Goal: Information Seeking & Learning: Learn about a topic

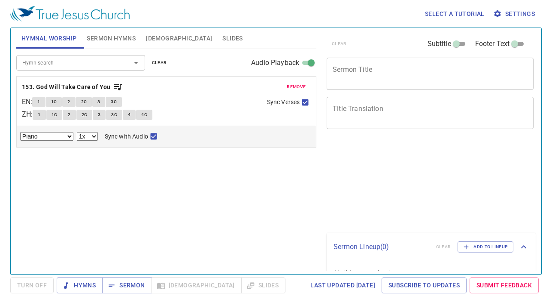
select select "1"
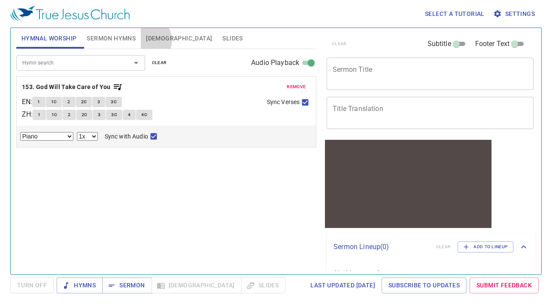
click at [147, 40] on span "[DEMOGRAPHIC_DATA]" at bounding box center [179, 38] width 66 height 11
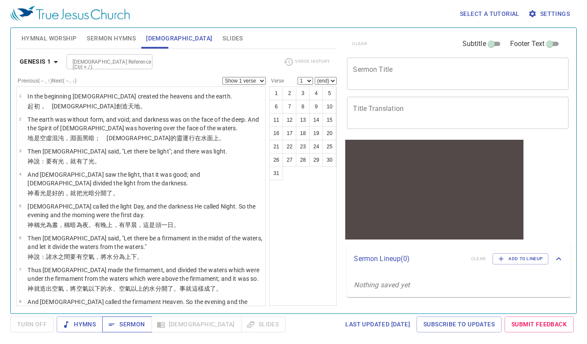
click at [133, 304] on span "Sermon" at bounding box center [127, 324] width 36 height 11
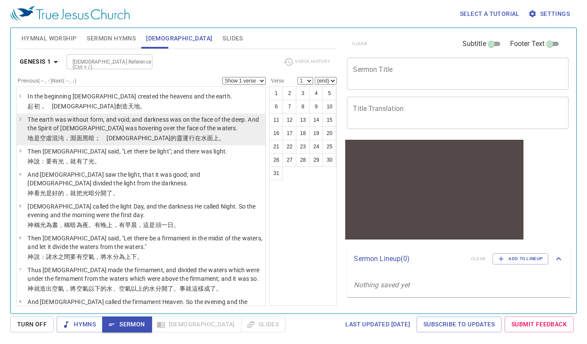
click at [206, 122] on p "The earth was without form, and void; and darkness was on the face of the deep.…" at bounding box center [144, 123] width 235 height 17
select select "2"
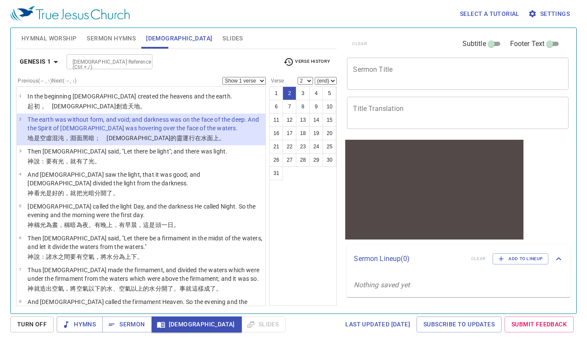
click at [261, 81] on select "Show 1 verse Show 2 verses Show 3 verses Show 4 verses Show 5 verses" at bounding box center [244, 81] width 43 height 8
select select "5"
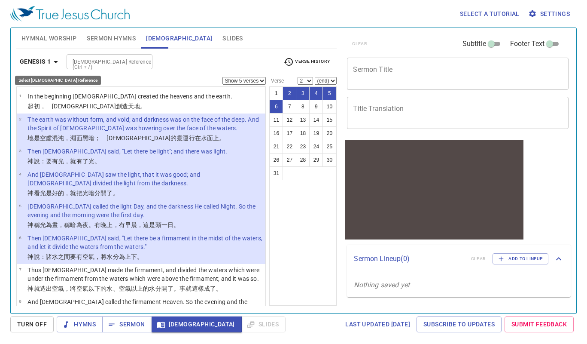
click at [56, 61] on icon "button" at bounding box center [56, 62] width 4 height 2
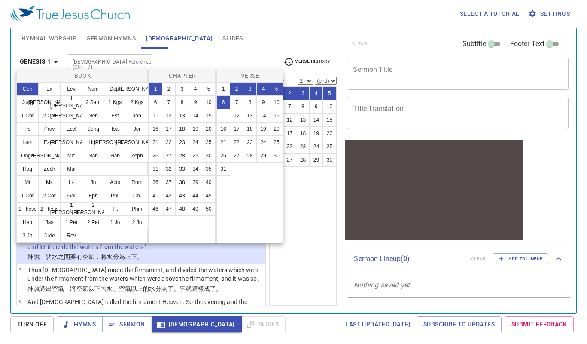
click at [289, 288] on div at bounding box center [293, 172] width 587 height 344
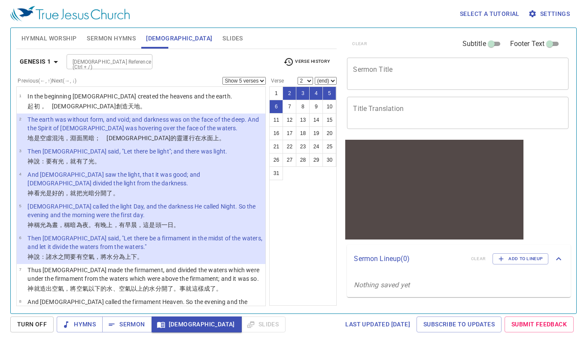
click at [152, 219] on td "God called the light Day, and the darkness He called Night. So the evening and …" at bounding box center [144, 211] width 235 height 18
select select "5"
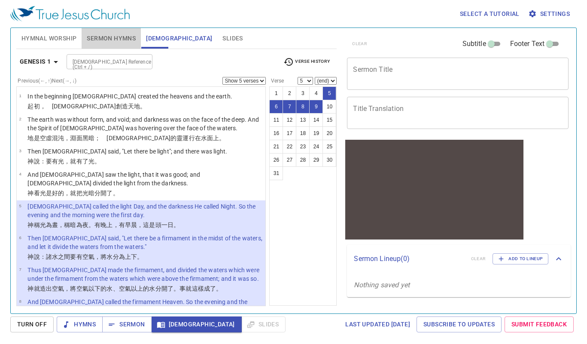
click at [128, 38] on span "Sermon Hymns" at bounding box center [111, 38] width 49 height 11
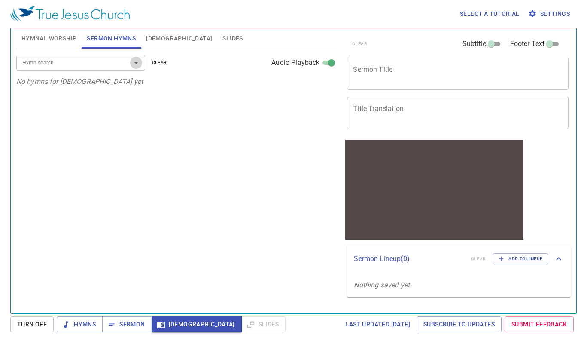
click at [130, 62] on button "Open" at bounding box center [136, 63] width 12 height 12
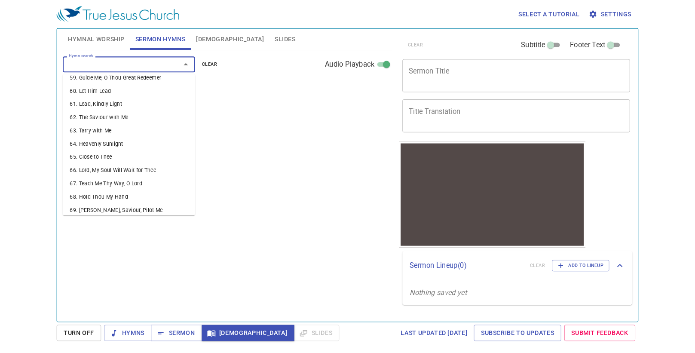
scroll to position [794, 0]
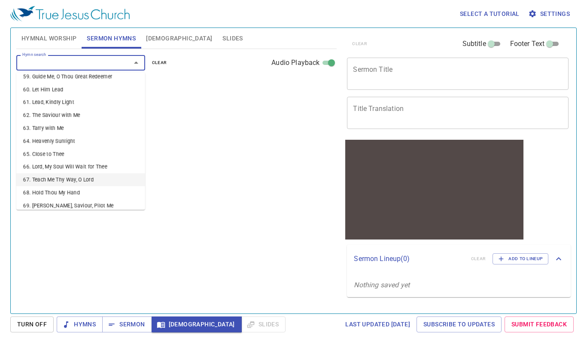
click at [90, 173] on li "67. Teach Me Thy Way, O Lord" at bounding box center [80, 179] width 129 height 13
select select "1"
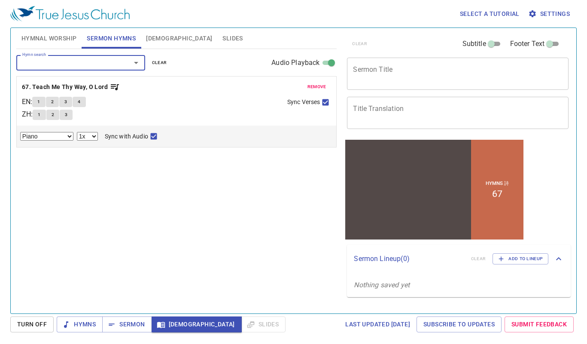
click at [40, 104] on button "1" at bounding box center [38, 102] width 13 height 10
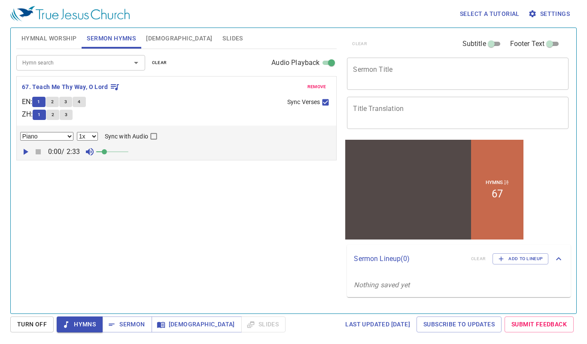
click at [27, 146] on button "button" at bounding box center [25, 151] width 13 height 13
click at [110, 151] on span at bounding box center [109, 151] width 5 height 5
click at [153, 138] on input "Sync with Audio" at bounding box center [153, 137] width 11 height 11
checkbox input "false"
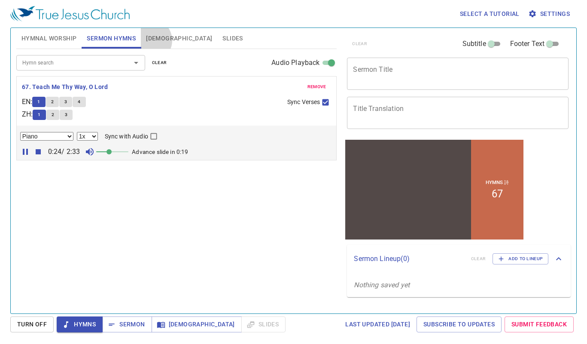
click at [150, 40] on span "[DEMOGRAPHIC_DATA]" at bounding box center [179, 38] width 66 height 11
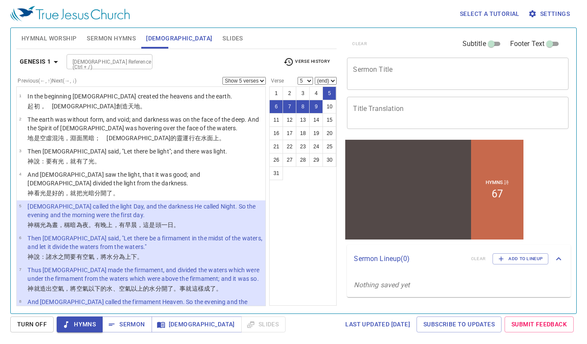
click at [126, 36] on span "Sermon Hymns" at bounding box center [111, 38] width 49 height 11
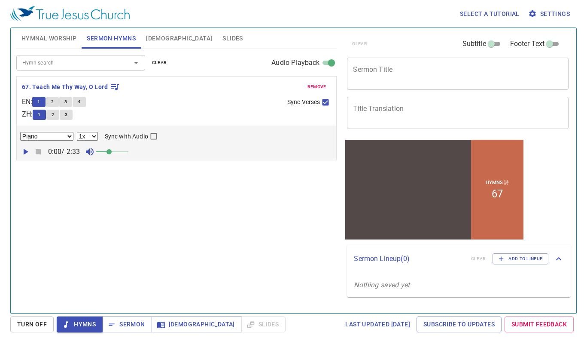
click at [23, 151] on icon "button" at bounding box center [25, 152] width 10 height 10
click at [164, 41] on button "[DEMOGRAPHIC_DATA]" at bounding box center [179, 38] width 76 height 21
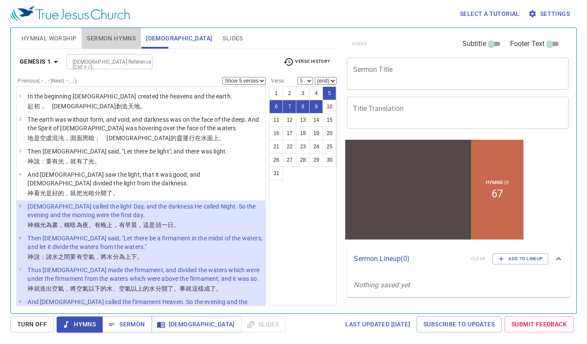
click at [101, 43] on span "Sermon Hymns" at bounding box center [111, 38] width 49 height 11
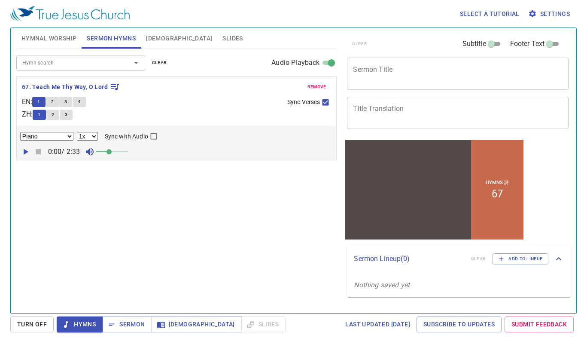
drag, startPoint x: 28, startPoint y: 151, endPoint x: 32, endPoint y: 153, distance: 4.8
click at [28, 152] on icon "button" at bounding box center [25, 152] width 10 height 10
click at [155, 40] on span "[DEMOGRAPHIC_DATA]" at bounding box center [179, 38] width 66 height 11
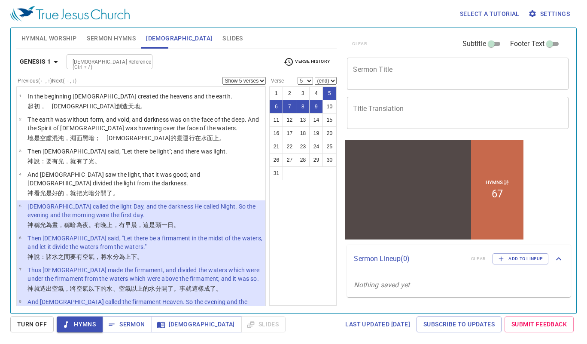
click at [232, 80] on select "Show 1 verse Show 2 verses Show 3 verses Show 4 verses Show 5 verses" at bounding box center [244, 81] width 43 height 8
click at [0, 0] on span "[DEMOGRAPHIC_DATA]" at bounding box center [0, 0] width 0 height 0
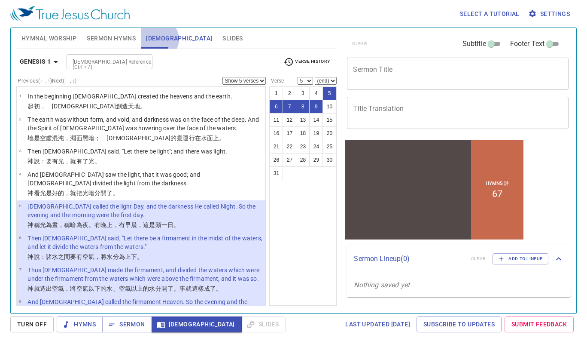
click at [159, 39] on span "[DEMOGRAPHIC_DATA]" at bounding box center [179, 38] width 66 height 11
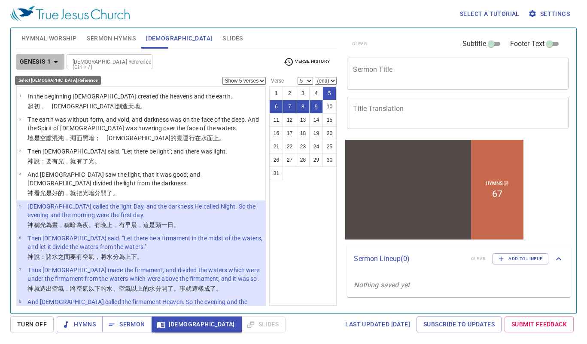
click at [55, 62] on icon "button" at bounding box center [56, 62] width 4 height 2
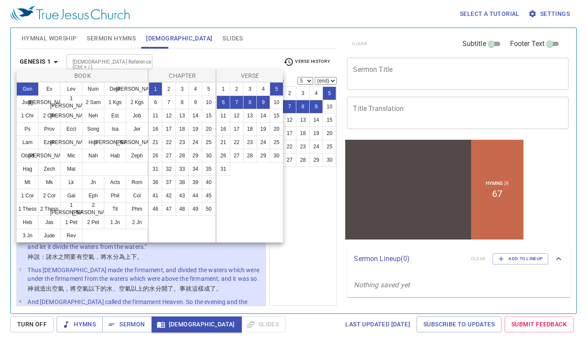
click at [310, 215] on div at bounding box center [293, 172] width 587 height 344
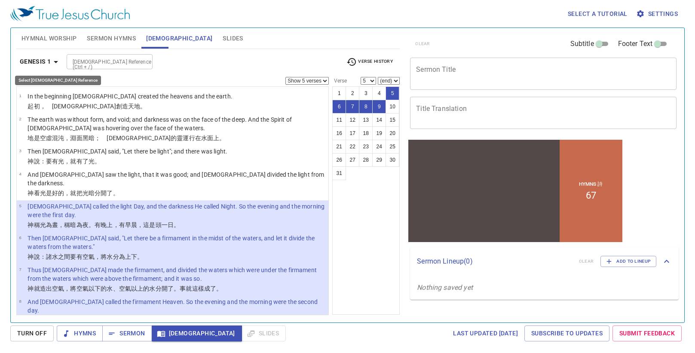
click at [55, 61] on icon "button" at bounding box center [56, 62] width 4 height 2
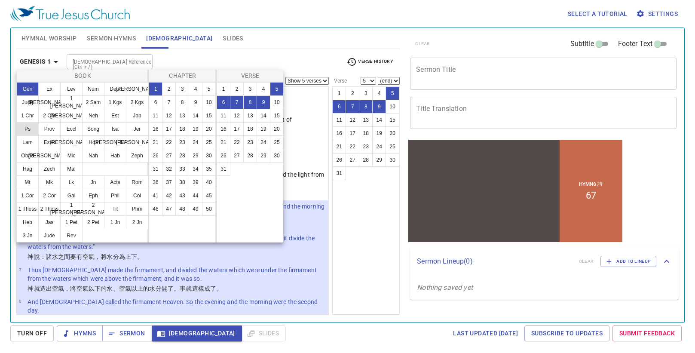
click at [27, 130] on button "Ps" at bounding box center [27, 129] width 22 height 14
select select "1"
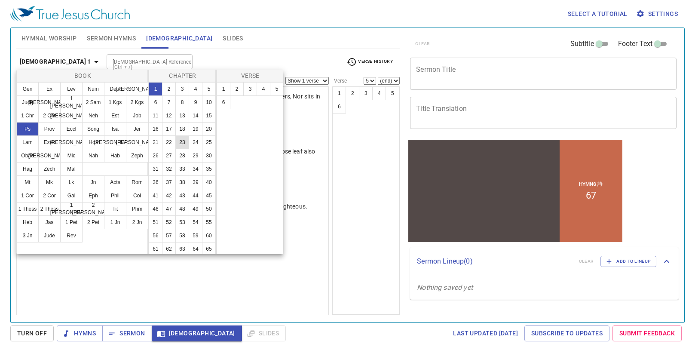
click at [183, 149] on button "23" at bounding box center [182, 142] width 14 height 14
click at [220, 85] on button "1" at bounding box center [224, 89] width 14 height 14
select select "1"
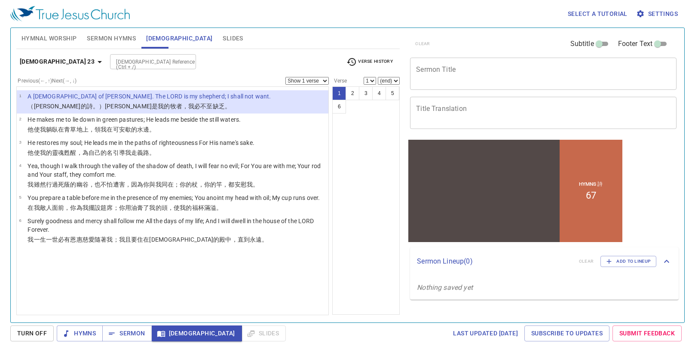
click at [302, 80] on select "Show 1 verse Show 2 verses Show 3 verses Show 4 verses Show 5 verses" at bounding box center [306, 81] width 43 height 8
select select "5"
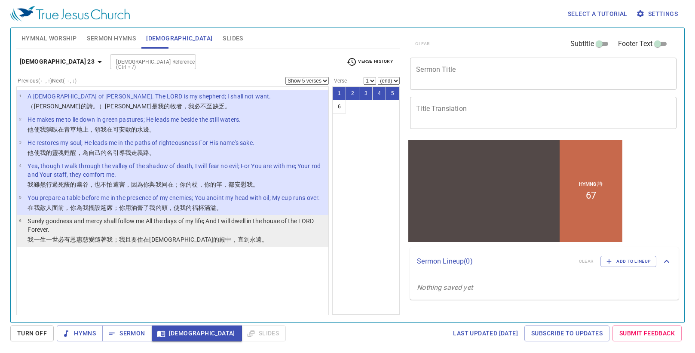
click at [168, 221] on p "Surely goodness and mercy shall follow me All the days of my life; And I will d…" at bounding box center [176, 225] width 298 height 17
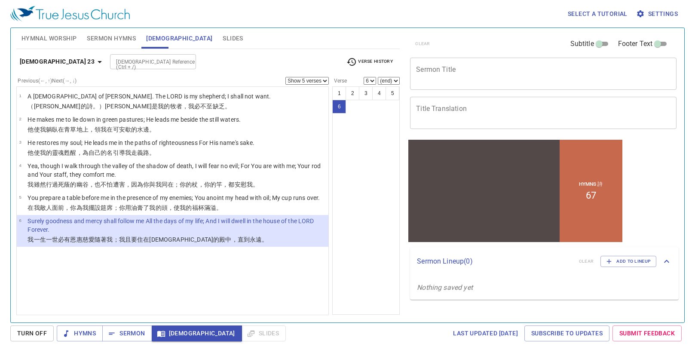
click at [325, 82] on select "Show 1 verse Show 2 verses Show 3 verses Show 4 verses Show 5 verses" at bounding box center [306, 81] width 43 height 8
click at [345, 94] on button "2" at bounding box center [352, 93] width 14 height 14
select select "2"
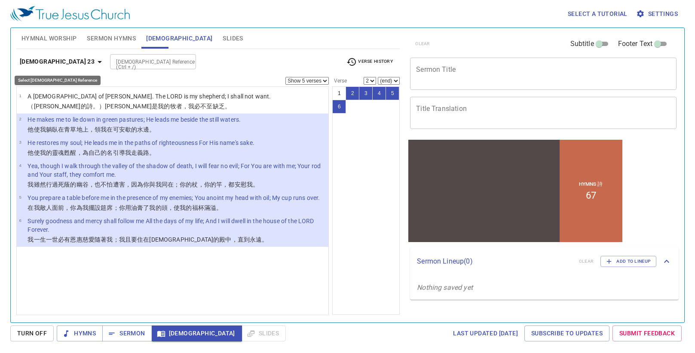
click at [95, 60] on icon "button" at bounding box center [100, 62] width 10 height 10
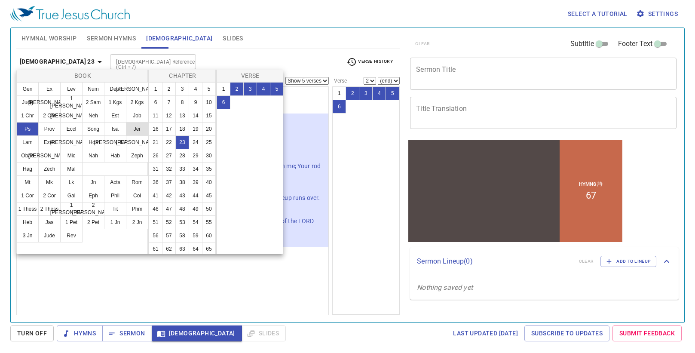
click at [138, 127] on button "Jer" at bounding box center [137, 129] width 22 height 14
select select "1"
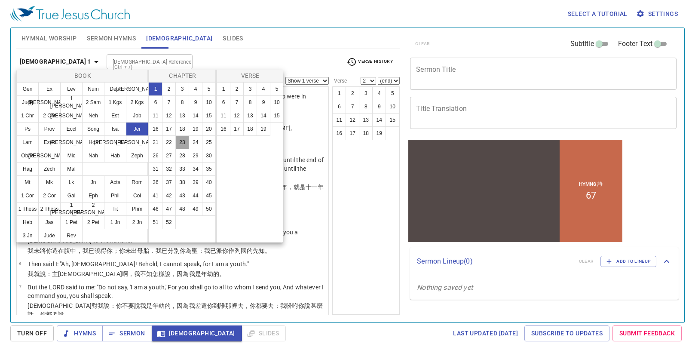
click at [182, 149] on button "23" at bounding box center [182, 142] width 14 height 14
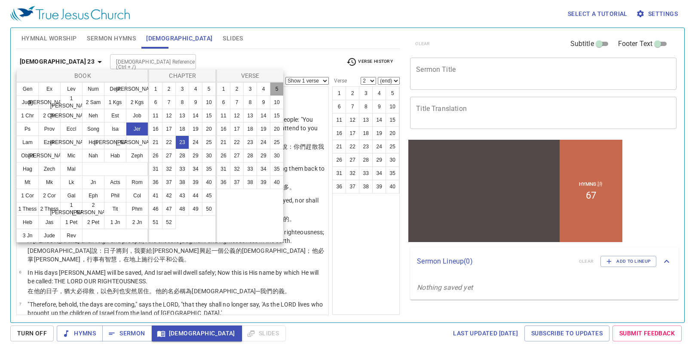
click at [272, 89] on button "5" at bounding box center [277, 89] width 14 height 14
select select "5"
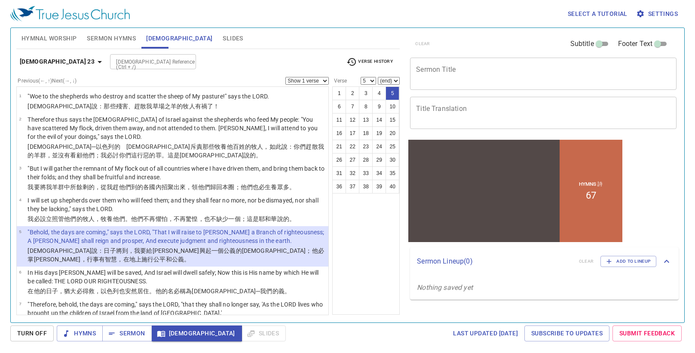
click at [324, 78] on select "Show 1 verse Show 2 verses Show 3 verses Show 4 verses Show 5 verses" at bounding box center [306, 81] width 43 height 8
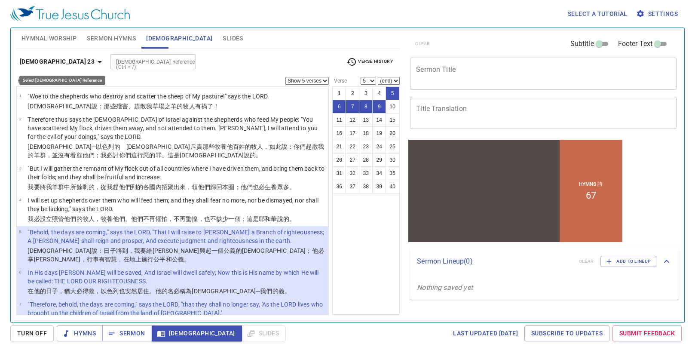
click at [95, 63] on icon "button" at bounding box center [100, 62] width 10 height 10
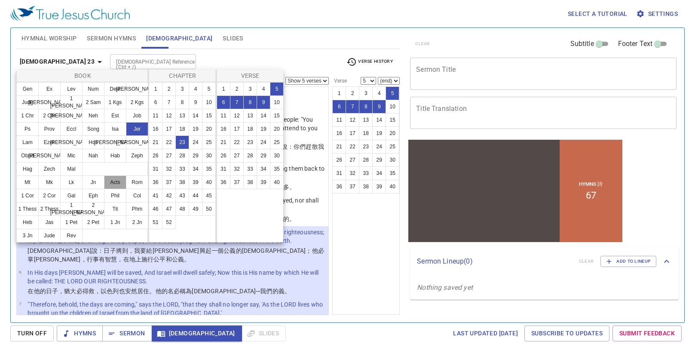
click at [106, 181] on button "Acts" at bounding box center [115, 182] width 22 height 14
select select "1"
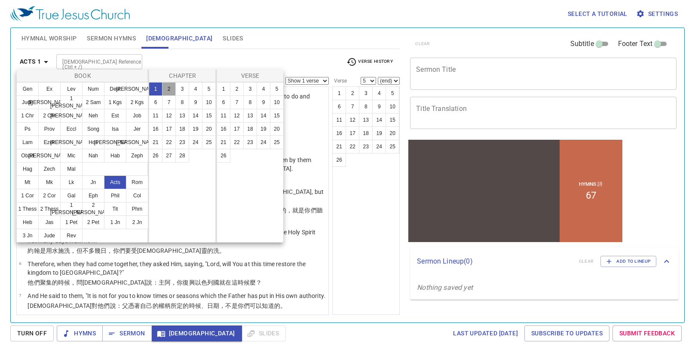
click at [165, 90] on button "2" at bounding box center [169, 89] width 14 height 14
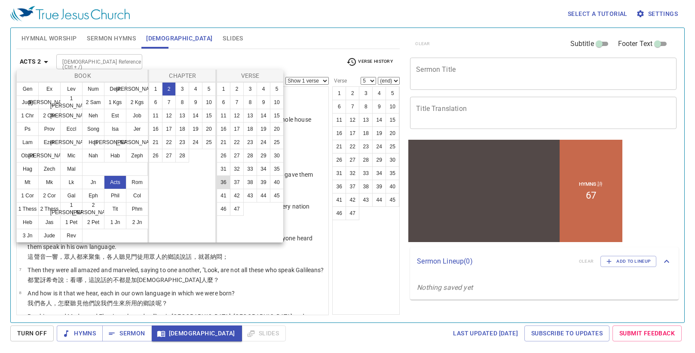
click at [223, 182] on button "36" at bounding box center [224, 182] width 14 height 14
select select "36"
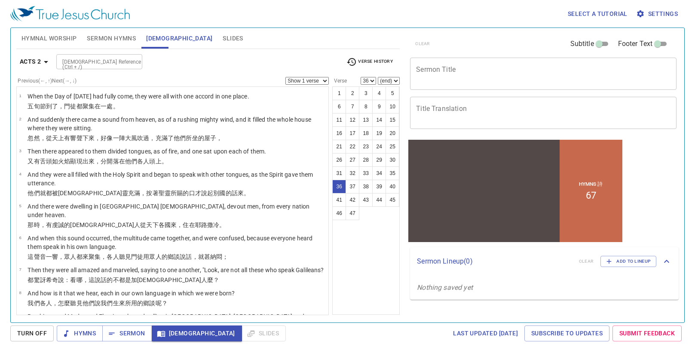
scroll to position [967, 0]
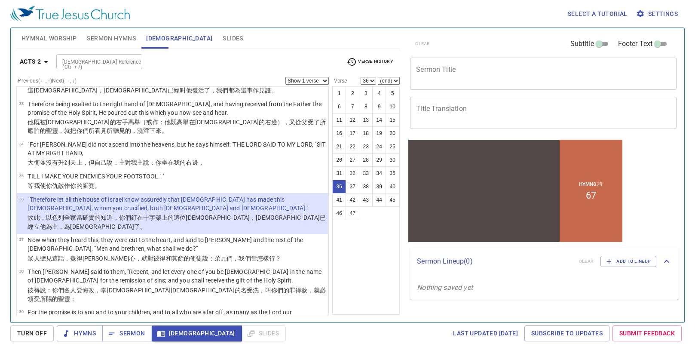
click at [320, 82] on select "Show 1 verse Show 2 verses Show 3 verses Show 4 verses Show 5 verses" at bounding box center [306, 81] width 43 height 8
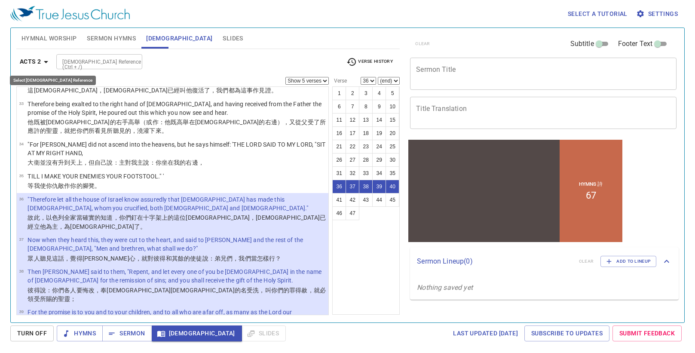
click at [46, 62] on icon "button" at bounding box center [46, 62] width 4 height 2
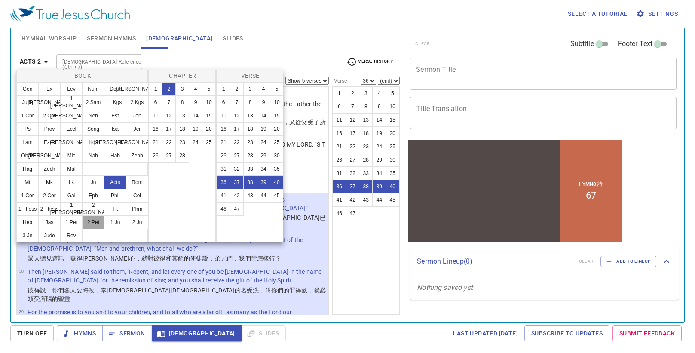
click at [92, 221] on button "2 Pet" at bounding box center [93, 222] width 22 height 14
select select "1"
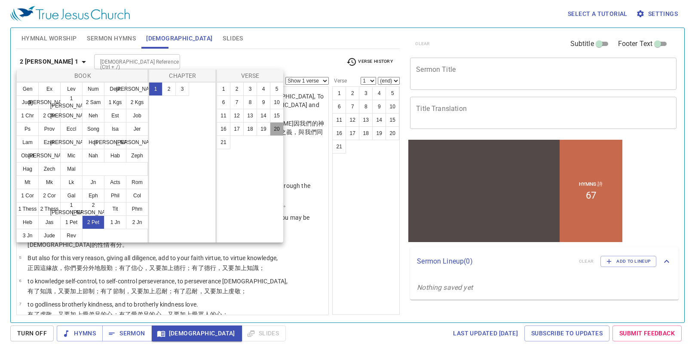
click at [277, 125] on button "20" at bounding box center [277, 129] width 14 height 14
select select "20"
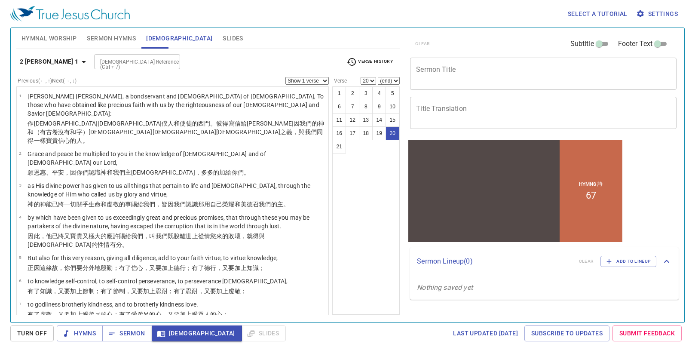
scroll to position [395, 0]
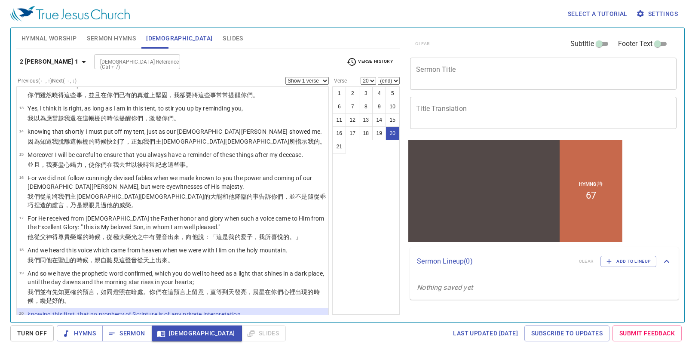
click at [306, 80] on select "Show 1 verse Show 2 verses Show 3 verses Show 4 verses Show 5 verses" at bounding box center [306, 81] width 43 height 8
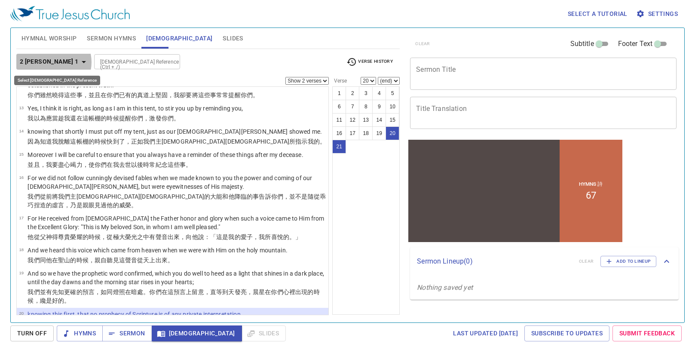
click at [79, 62] on icon "button" at bounding box center [84, 62] width 10 height 10
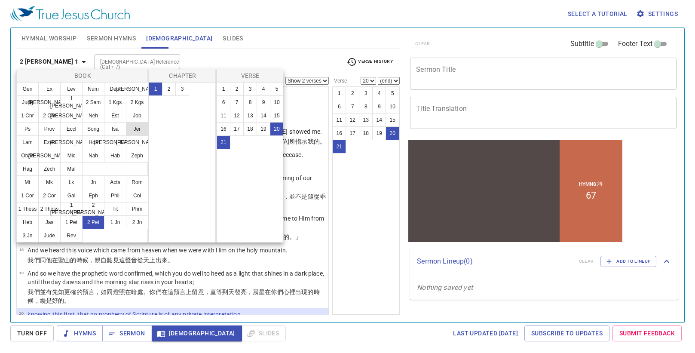
click at [134, 126] on button "Jer" at bounding box center [137, 129] width 22 height 14
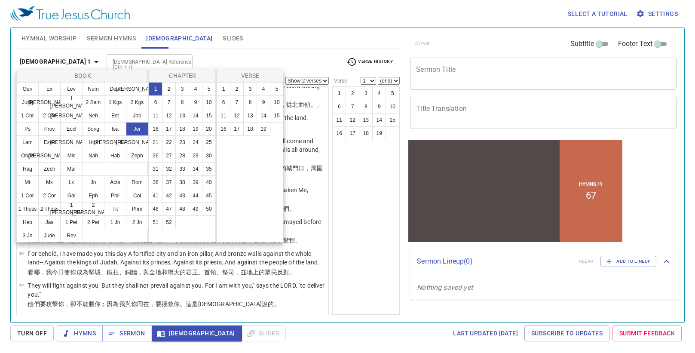
select select "1"
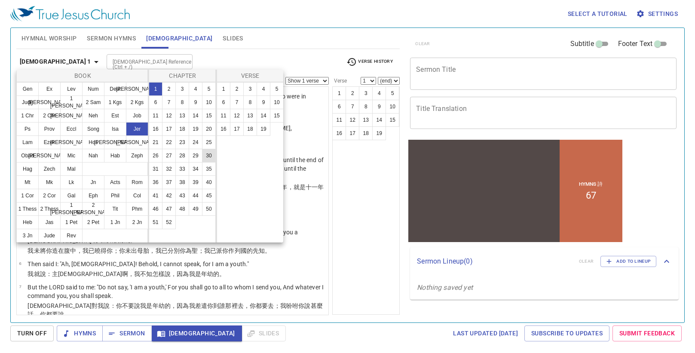
click at [208, 153] on button "30" at bounding box center [209, 156] width 14 height 14
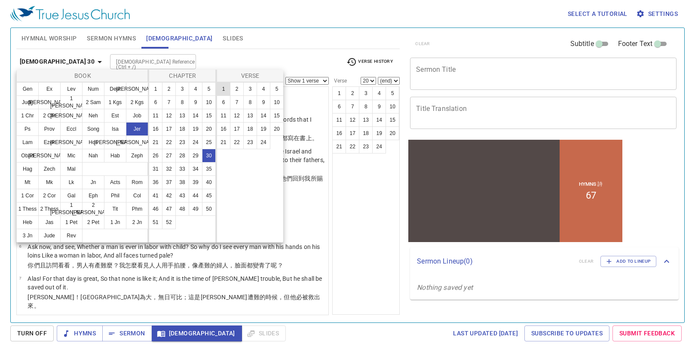
click at [224, 90] on button "1" at bounding box center [224, 89] width 14 height 14
select select "1"
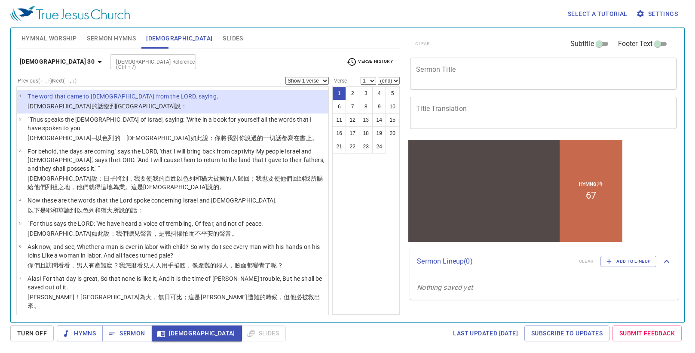
click at [324, 80] on select "Show 1 verse Show 2 verses Show 3 verses Show 4 verses Show 5 verses" at bounding box center [306, 81] width 43 height 8
select select "2"
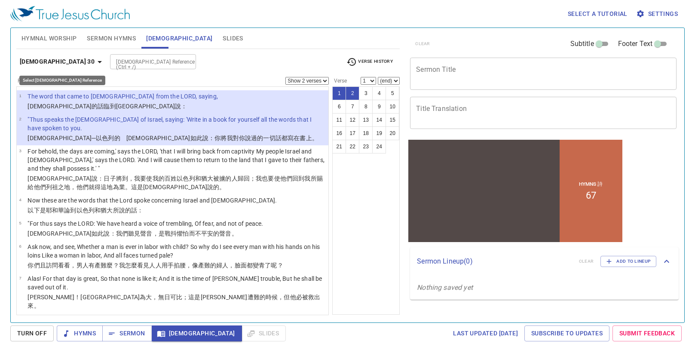
click at [95, 62] on icon "button" at bounding box center [100, 62] width 10 height 10
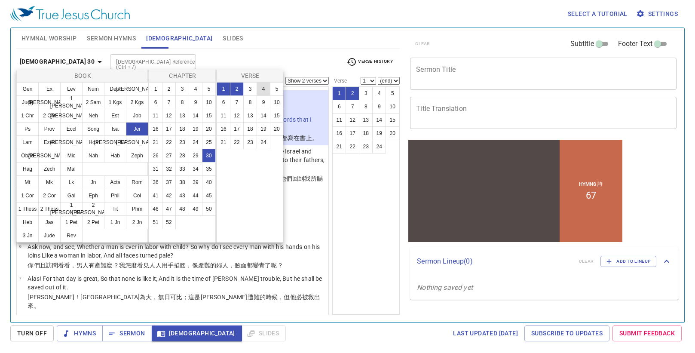
click at [263, 89] on button "4" at bounding box center [263, 89] width 14 height 14
select select "4"
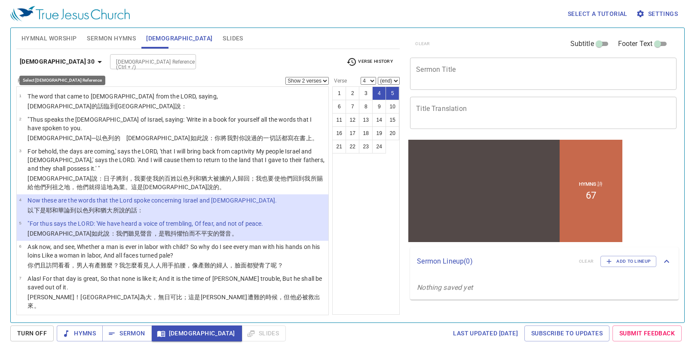
click at [98, 62] on icon "button" at bounding box center [100, 62] width 4 height 2
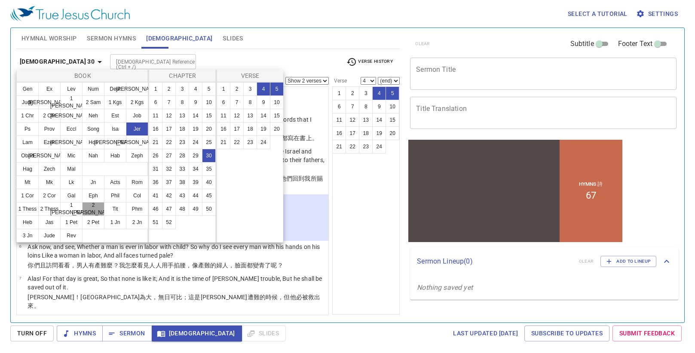
click at [91, 208] on button "2 [PERSON_NAME]" at bounding box center [93, 209] width 22 height 14
select select "1"
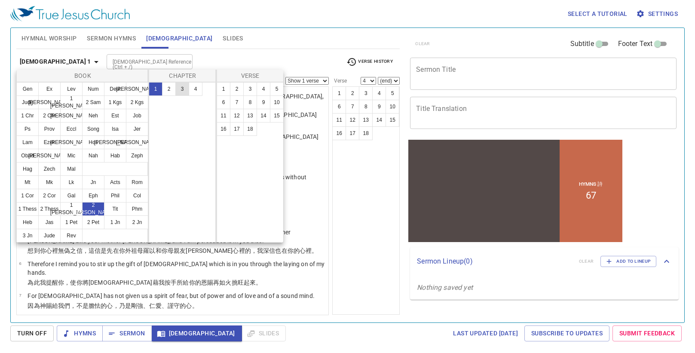
click at [183, 86] on button "3" at bounding box center [182, 89] width 14 height 14
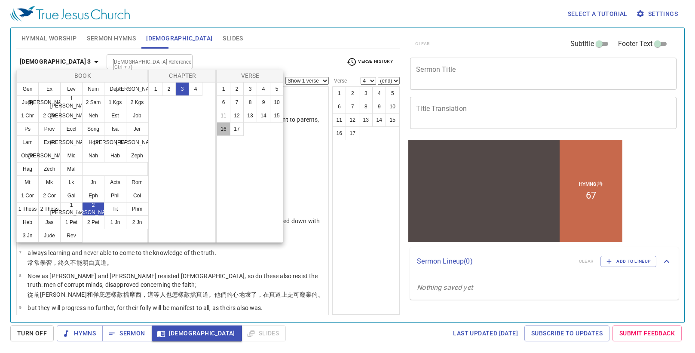
drag, startPoint x: 223, startPoint y: 128, endPoint x: 300, endPoint y: 98, distance: 82.6
click at [223, 128] on button "16" at bounding box center [224, 129] width 14 height 14
select select "16"
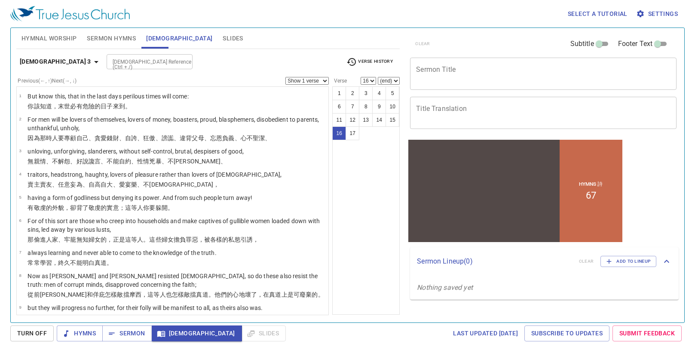
scroll to position [251, 0]
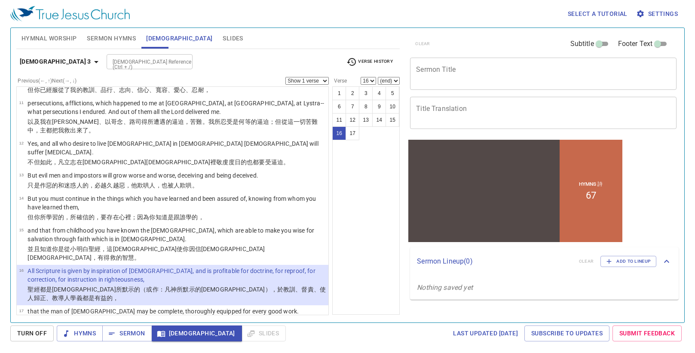
click at [307, 79] on select "Show 1 verse Show 2 verses Show 3 verses Show 4 verses Show 5 verses" at bounding box center [306, 81] width 43 height 8
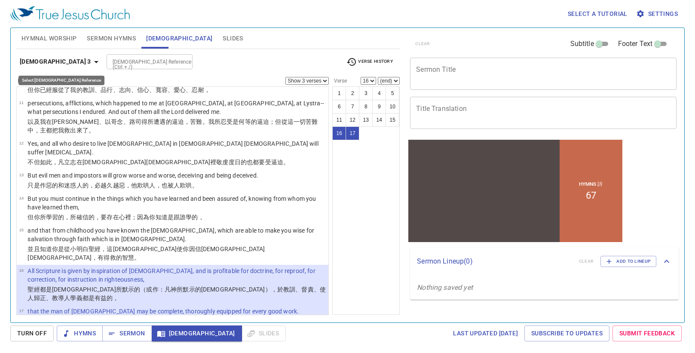
click at [94, 61] on icon "button" at bounding box center [96, 62] width 4 height 2
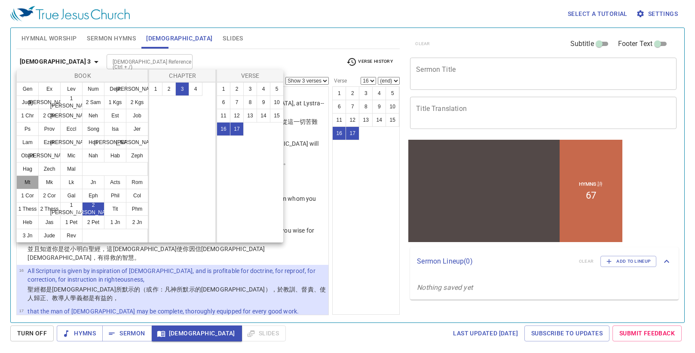
click at [29, 183] on button "Mt" at bounding box center [27, 182] width 22 height 14
select select "1"
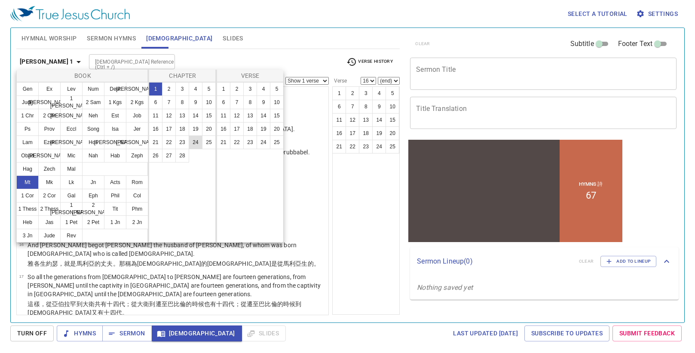
scroll to position [0, 0]
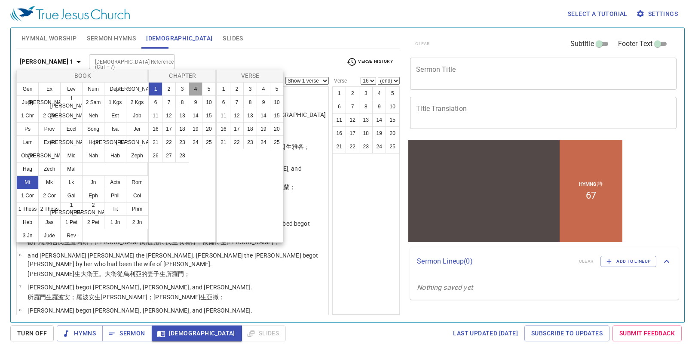
click at [196, 92] on button "4" at bounding box center [196, 89] width 14 height 14
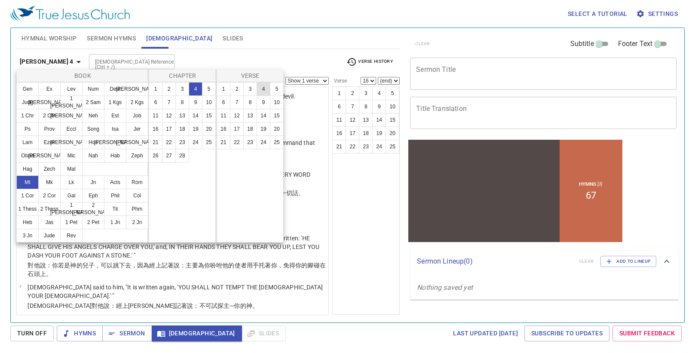
click at [260, 89] on button "4" at bounding box center [263, 89] width 14 height 14
select select "4"
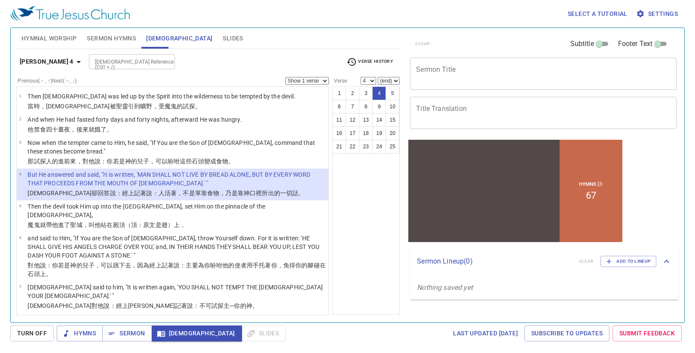
click at [305, 82] on select "Show 1 verse Show 2 verses Show 3 verses Show 4 verses Show 5 verses" at bounding box center [306, 81] width 43 height 8
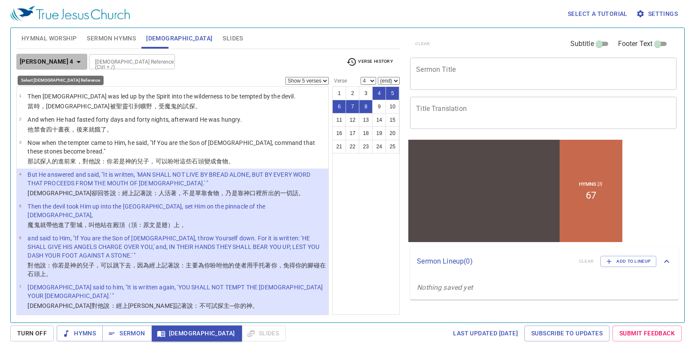
click at [73, 62] on icon "button" at bounding box center [78, 62] width 10 height 10
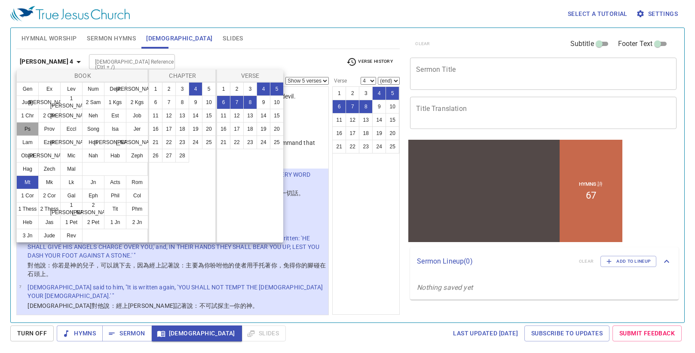
click at [29, 127] on button "Ps" at bounding box center [27, 129] width 22 height 14
select select "1"
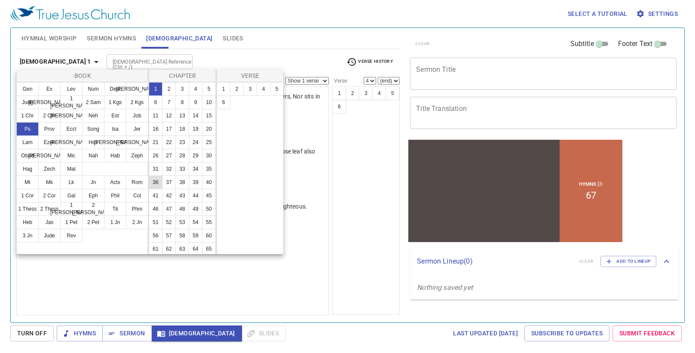
scroll to position [335, 0]
click at [189, 160] on button "119" at bounding box center [196, 167] width 14 height 14
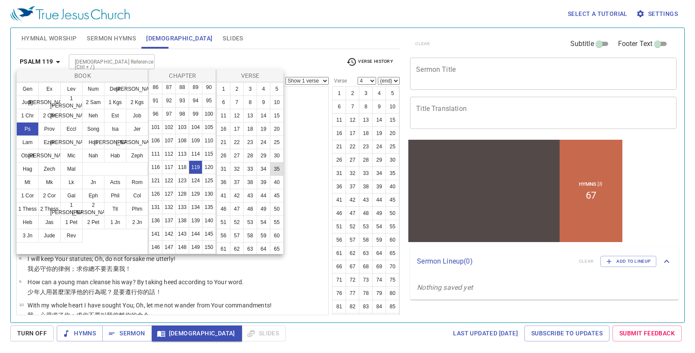
scroll to position [205, 0]
click at [270, 157] on button "105" at bounding box center [277, 150] width 14 height 14
select select "105"
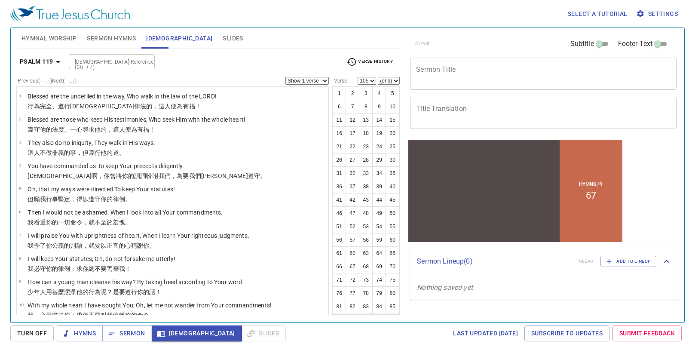
scroll to position [2332, 0]
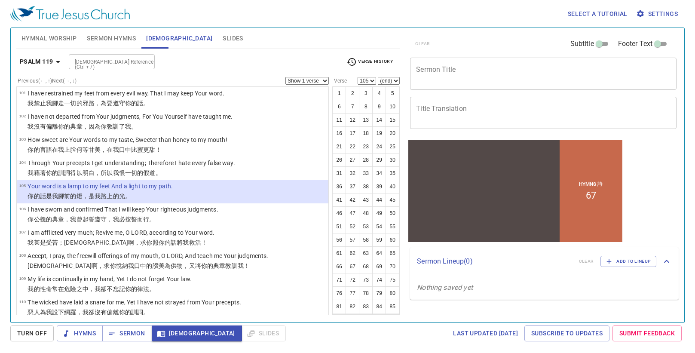
click at [316, 82] on select "Show 1 verse Show 2 verses Show 3 verses Show 4 verses Show 5 verses" at bounding box center [306, 81] width 43 height 8
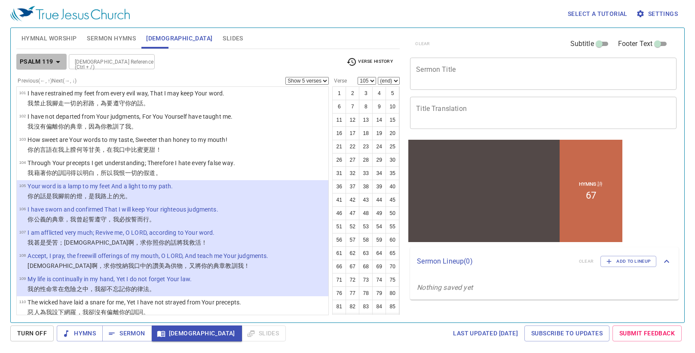
click at [58, 62] on icon "button" at bounding box center [58, 62] width 4 height 2
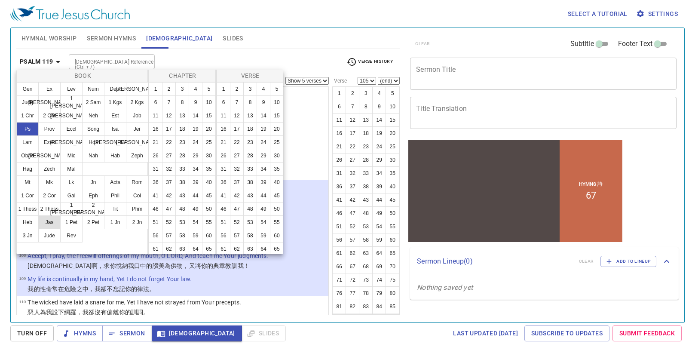
click at [55, 226] on button "Jas" at bounding box center [49, 222] width 22 height 14
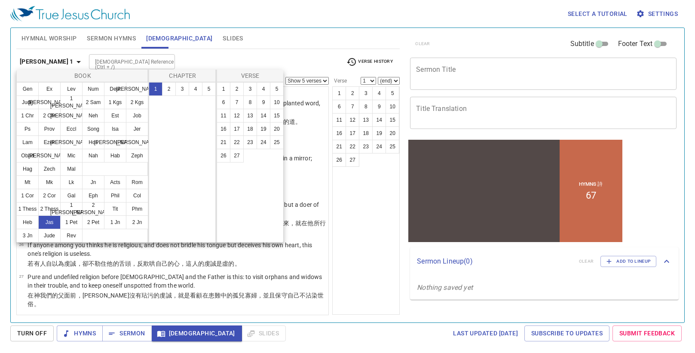
select select "1"
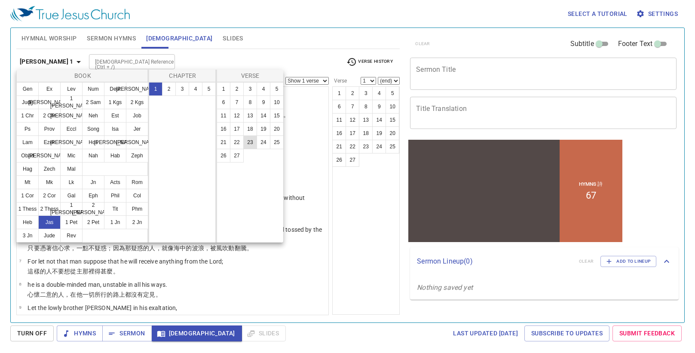
click at [249, 140] on button "23" at bounding box center [250, 142] width 14 height 14
select select "23"
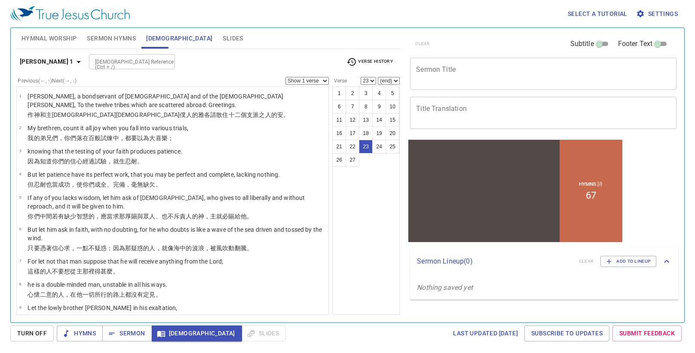
scroll to position [498, 0]
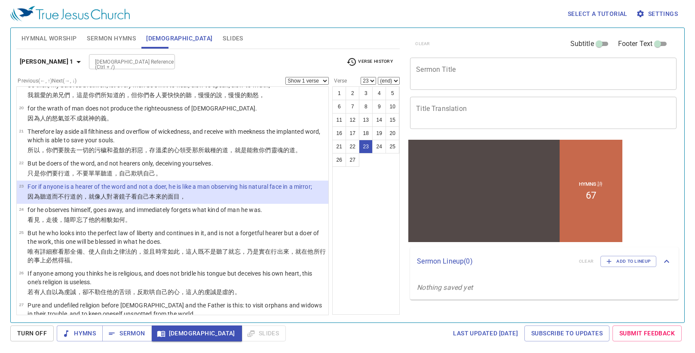
click at [315, 79] on select "Show 1 verse Show 2 verses Show 3 verses Show 4 verses Show 5 verses" at bounding box center [306, 81] width 43 height 8
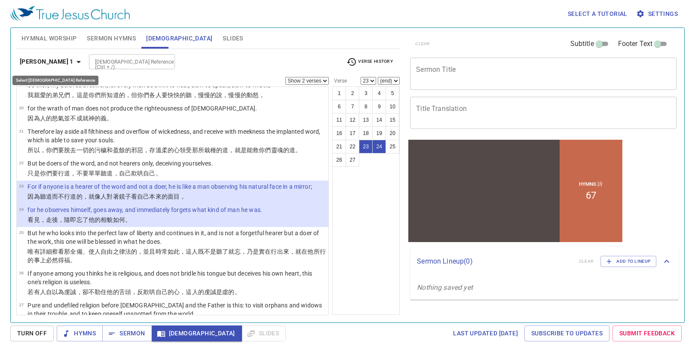
click at [76, 62] on icon "button" at bounding box center [78, 62] width 4 height 2
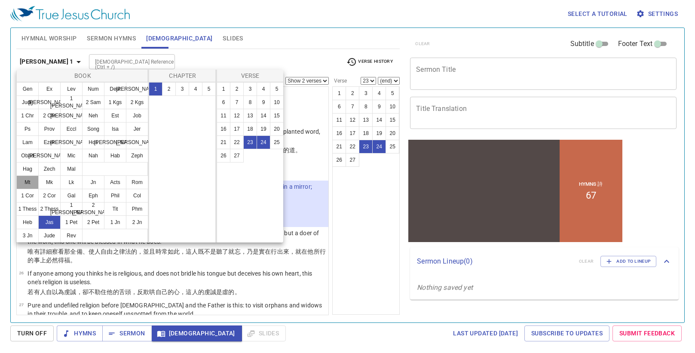
click at [27, 184] on button "Mt" at bounding box center [27, 182] width 22 height 14
select select "1"
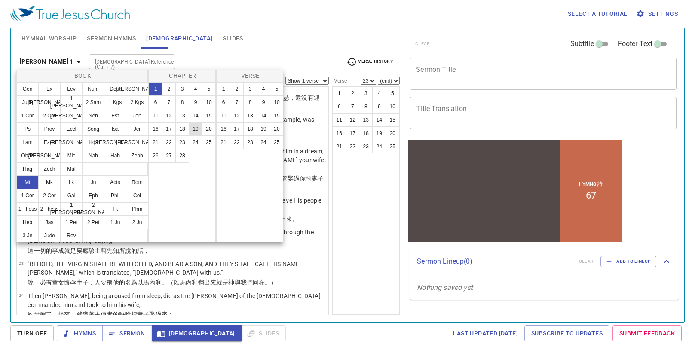
scroll to position [0, 0]
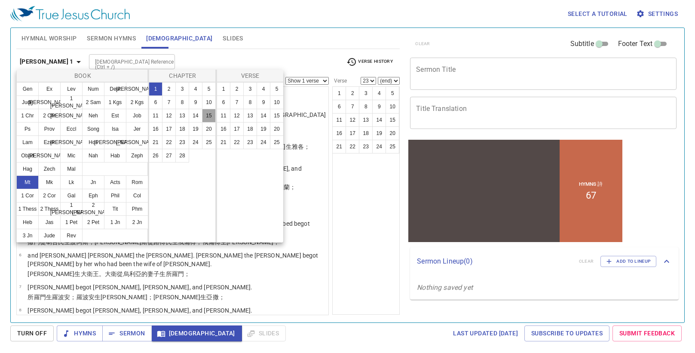
click at [212, 115] on button "15" at bounding box center [209, 116] width 14 height 14
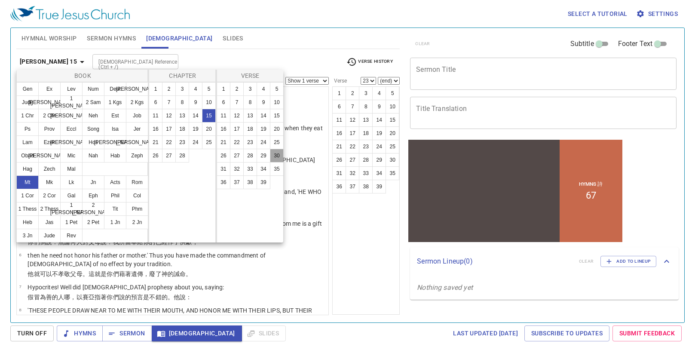
click at [277, 156] on button "30" at bounding box center [277, 156] width 14 height 14
select select "30"
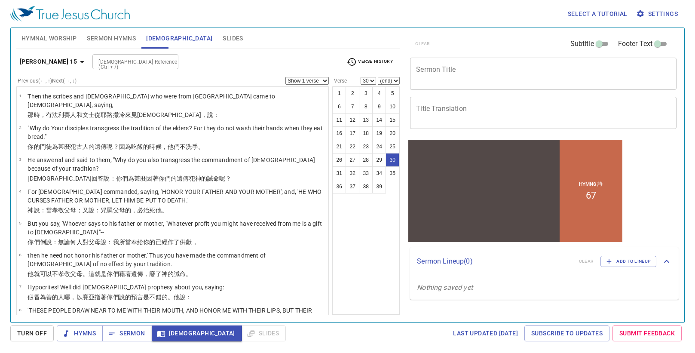
scroll to position [681, 0]
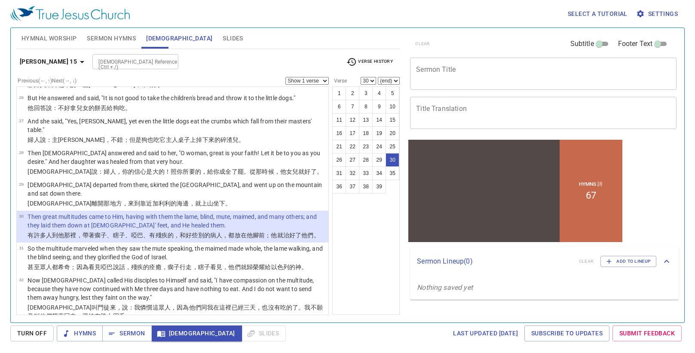
click at [323, 80] on select "Show 1 verse Show 2 verses Show 3 verses Show 4 verses Show 5 verses" at bounding box center [306, 81] width 43 height 8
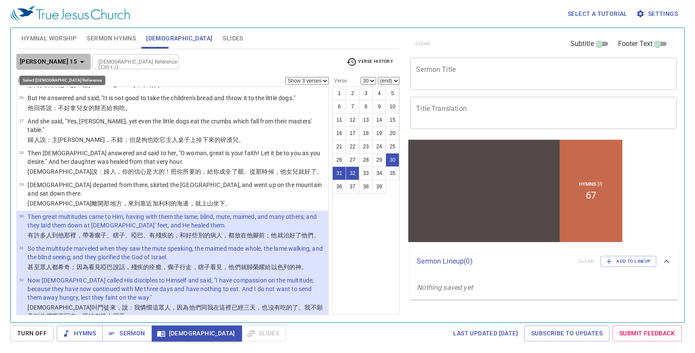
click at [80, 61] on icon "button" at bounding box center [82, 62] width 4 height 2
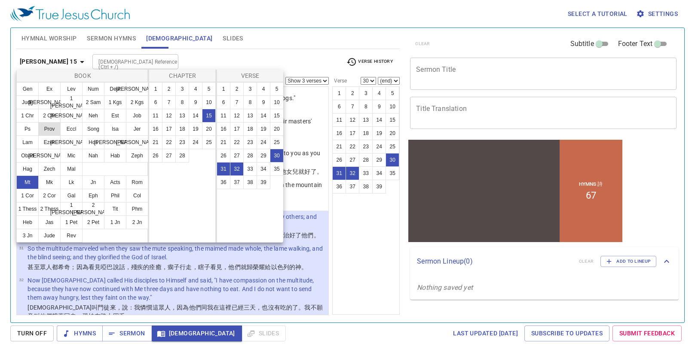
click at [50, 128] on button "Prov" at bounding box center [49, 129] width 22 height 14
select select "1"
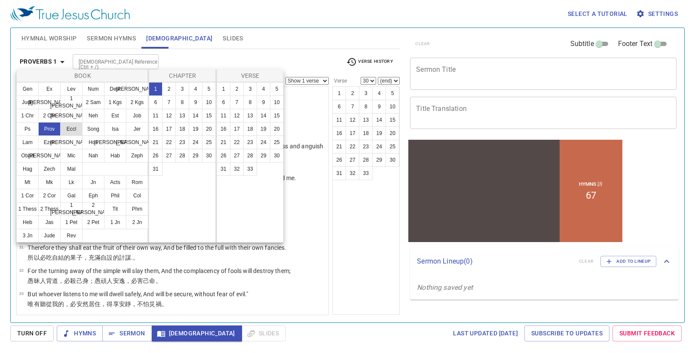
scroll to position [0, 0]
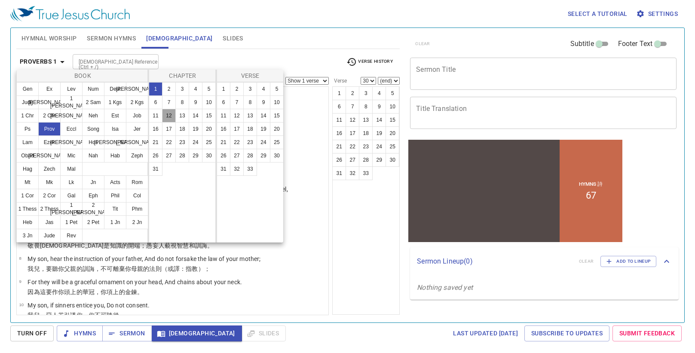
click at [165, 118] on button "12" at bounding box center [169, 116] width 14 height 14
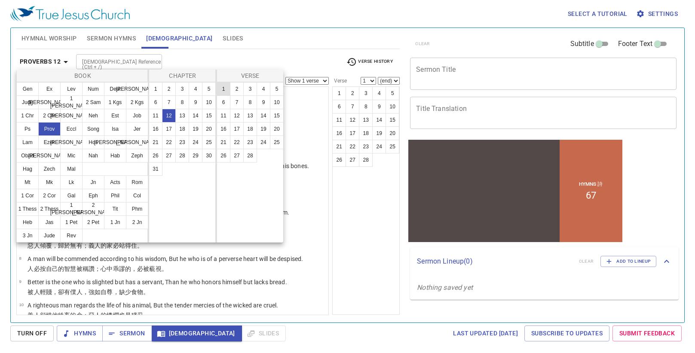
click at [221, 89] on button "1" at bounding box center [224, 89] width 14 height 14
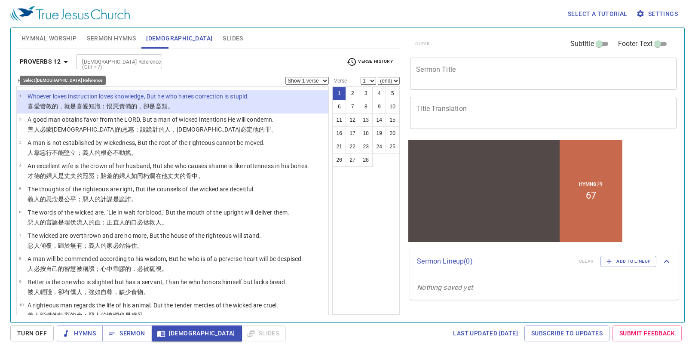
click at [66, 62] on icon "button" at bounding box center [66, 62] width 4 height 2
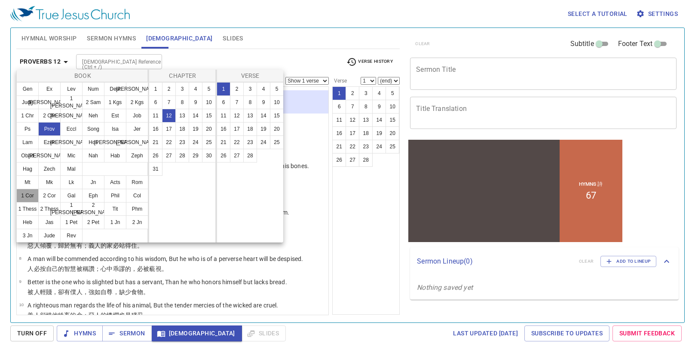
click at [22, 195] on button "1 Cor" at bounding box center [27, 196] width 22 height 14
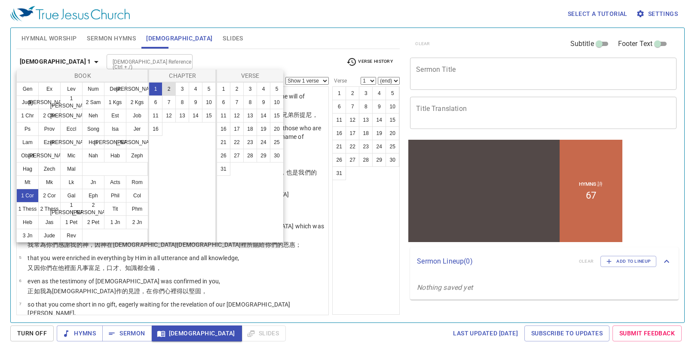
click at [165, 89] on button "2" at bounding box center [169, 89] width 14 height 14
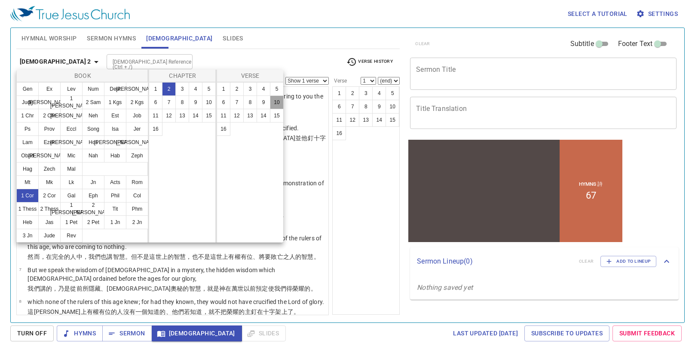
click at [276, 104] on button "10" at bounding box center [277, 102] width 14 height 14
select select "10"
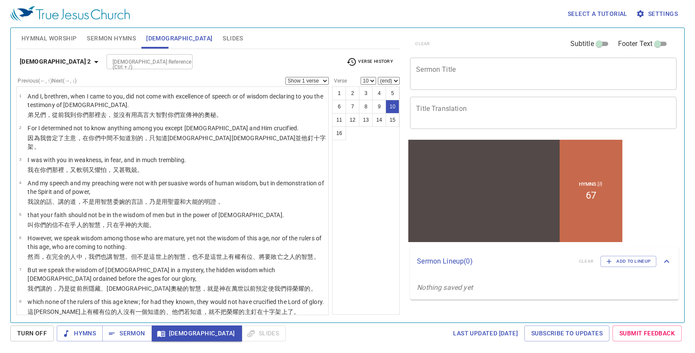
scroll to position [166, 0]
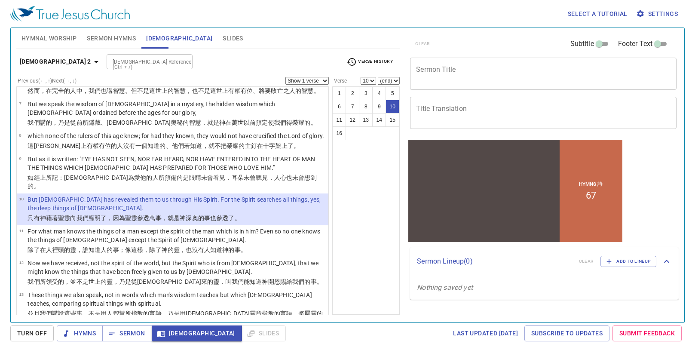
click at [309, 81] on select "Show 1 verse Show 2 verses Show 3 verses Show 4 verses Show 5 verses" at bounding box center [306, 81] width 43 height 8
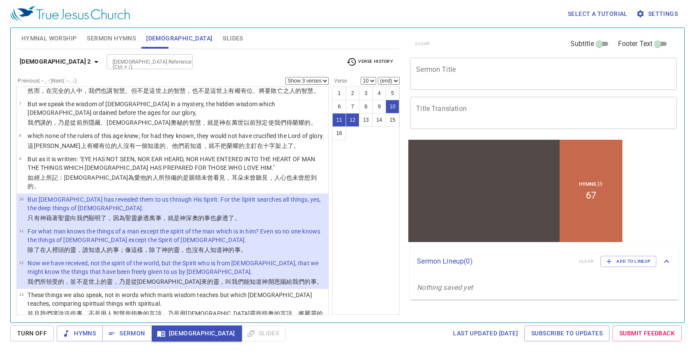
click at [322, 78] on select "Show 1 verse Show 2 verses Show 3 verses Show 4 verses Show 5 verses" at bounding box center [306, 81] width 43 height 8
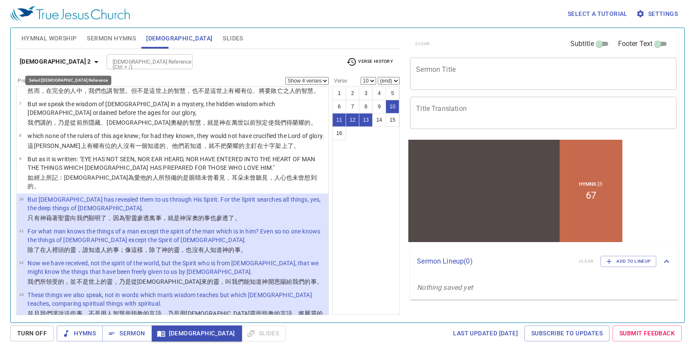
click at [94, 61] on icon "button" at bounding box center [96, 62] width 4 height 2
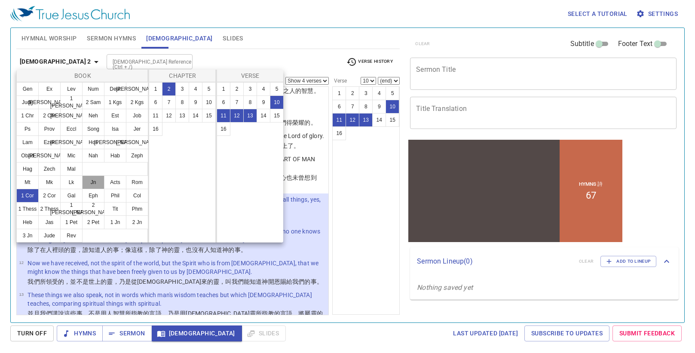
click at [93, 183] on button "Jn" at bounding box center [93, 182] width 22 height 14
select select "1"
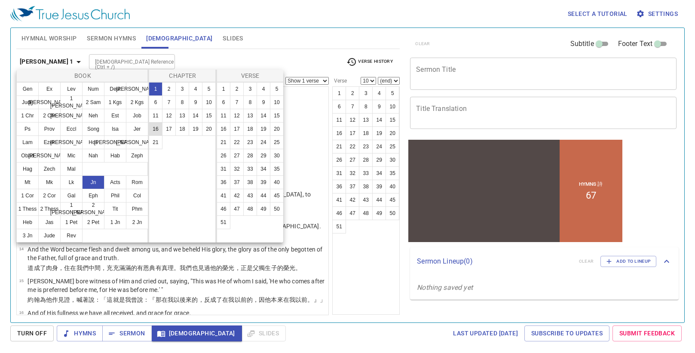
scroll to position [0, 0]
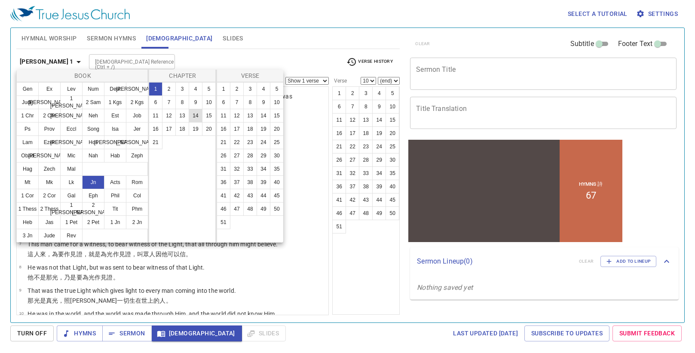
click at [195, 115] on button "14" at bounding box center [196, 116] width 14 height 14
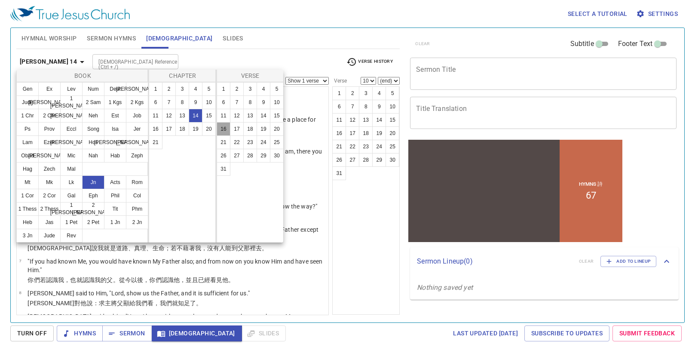
click at [226, 129] on button "16" at bounding box center [224, 129] width 14 height 14
select select "16"
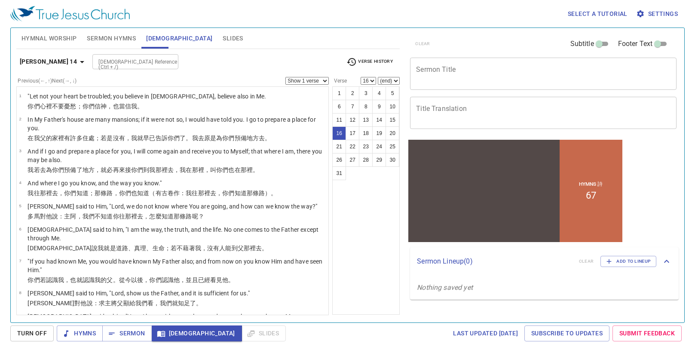
scroll to position [327, 0]
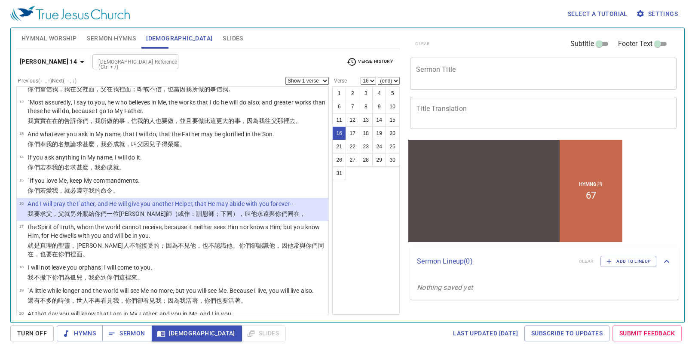
click at [310, 81] on select "Show 1 verse Show 2 verses Show 3 verses Show 4 verses Show 5 verses" at bounding box center [306, 81] width 43 height 8
select select "3"
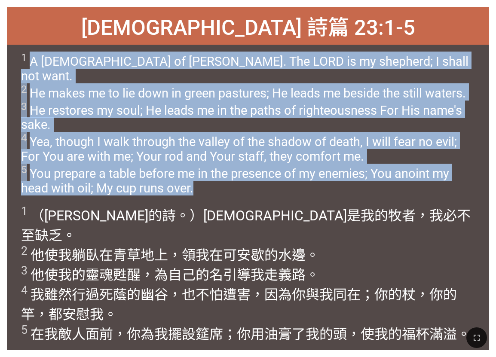
drag, startPoint x: 32, startPoint y: 62, endPoint x: 272, endPoint y: 173, distance: 264.5
click at [272, 173] on span "1 A Psalm of David. The LORD is my shepherd; I shall not want. 2 He makes me to…" at bounding box center [248, 123] width 454 height 143
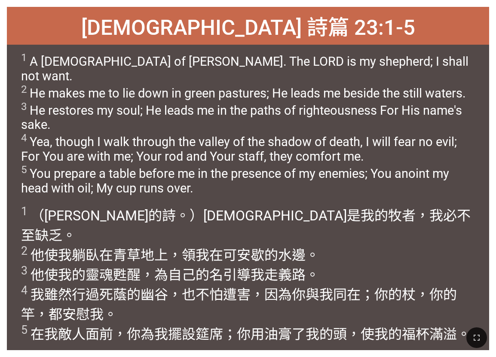
click at [343, 201] on div "1 （大衛 的詩 。）耶和華 是我的牧者 ，我必不至缺乏 。 2 他使我躺臥 在青 草地 上，領 我在可安歇 的水 邊。 3 他使我的靈魂 甦醒 ，為自己的名…" at bounding box center [248, 273] width 482 height 153
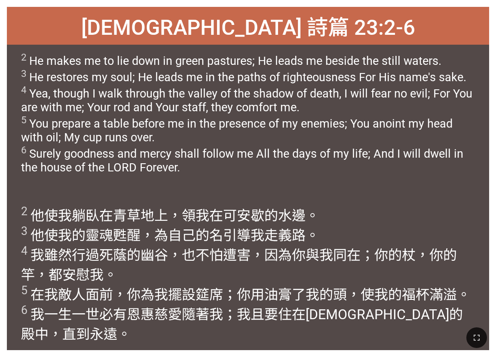
click at [65, 153] on span "2 He makes me to lie down in green pastures; He leads me beside the still water…" at bounding box center [248, 113] width 454 height 123
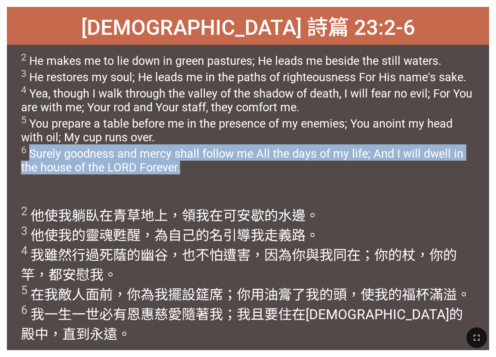
drag, startPoint x: 31, startPoint y: 151, endPoint x: 178, endPoint y: 164, distance: 147.9
click at [178, 164] on span "2 He makes me to lie down in green pastures; He leads me beside the still water…" at bounding box center [248, 113] width 454 height 123
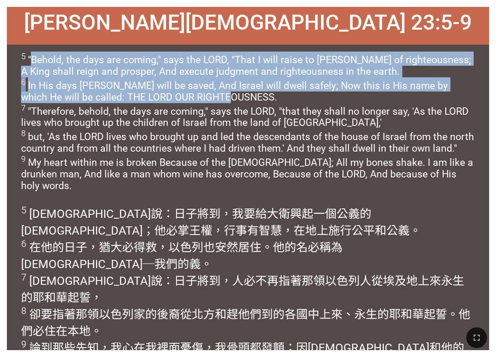
drag, startPoint x: 32, startPoint y: 60, endPoint x: 207, endPoint y: 97, distance: 178.3
click at [207, 97] on span "5 "Behold, the days are coming," says the LORD, "That I will raise to David a B…" at bounding box center [248, 122] width 454 height 140
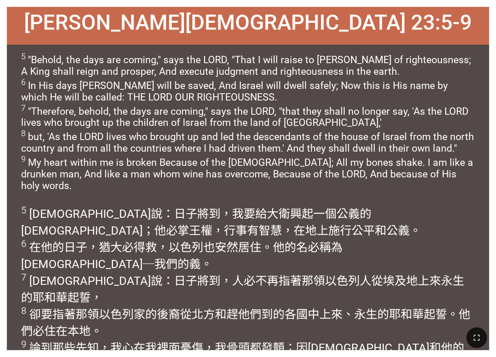
click at [238, 150] on span "5 "Behold, the days are coming," says the LORD, "That I will raise to David a B…" at bounding box center [248, 122] width 454 height 140
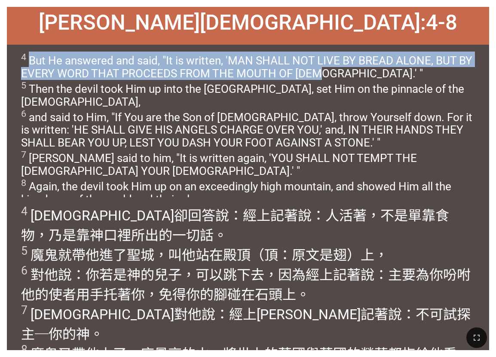
drag, startPoint x: 31, startPoint y: 61, endPoint x: 319, endPoint y: 79, distance: 288.4
click at [319, 79] on span "4 But He answered and said, "It is written, 'MAN SHALL NOT LIVE BY BREAD ALONE,…" at bounding box center [248, 129] width 454 height 154
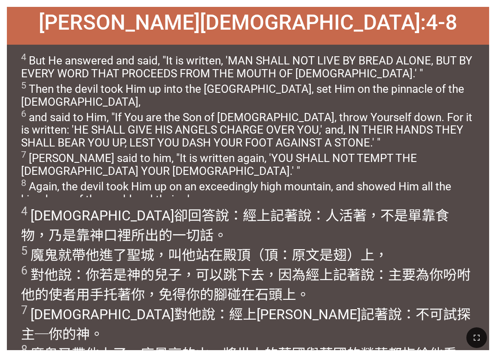
click at [249, 126] on span "4 But He answered and said, "It is written, 'MAN SHALL NOT LIVE BY BREAD ALONE,…" at bounding box center [248, 129] width 454 height 154
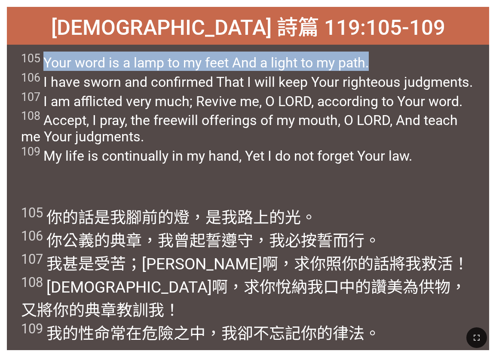
drag, startPoint x: 43, startPoint y: 61, endPoint x: 374, endPoint y: 67, distance: 330.9
click at [343, 67] on span "105 Your word is a lamp to my feet And a light to my path. 106 I have sworn and…" at bounding box center [248, 108] width 454 height 112
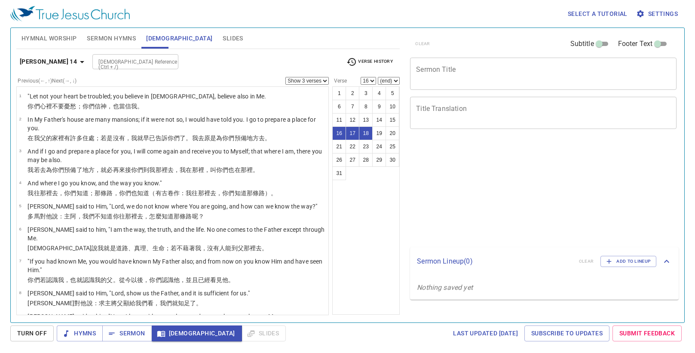
select select "3"
select select "16"
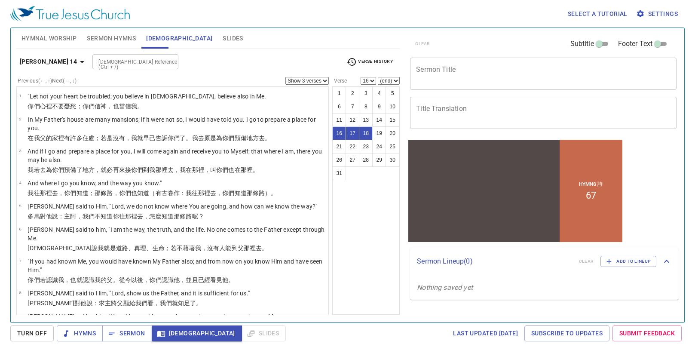
scroll to position [327, 0]
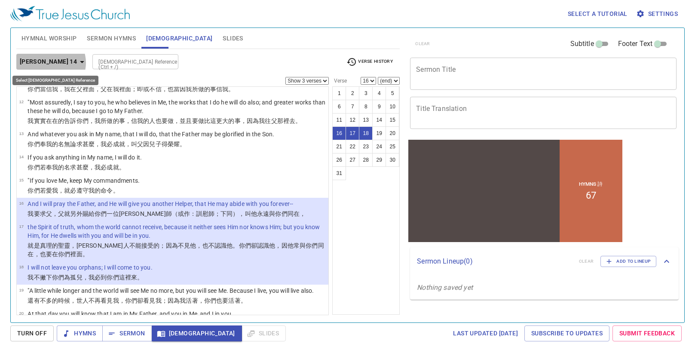
click at [77, 63] on icon "button" at bounding box center [82, 62] width 10 height 10
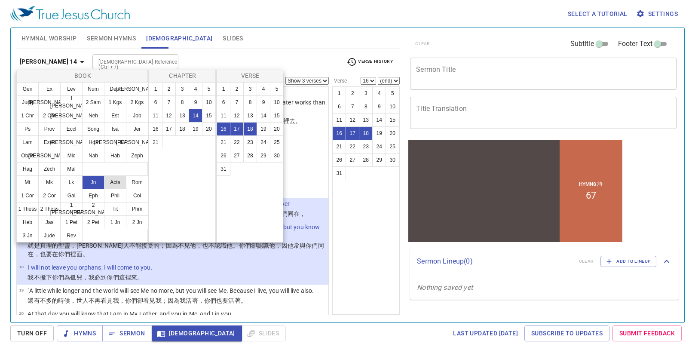
click at [0, 0] on button "Acts" at bounding box center [0, 0] width 0 height 0
select select "1"
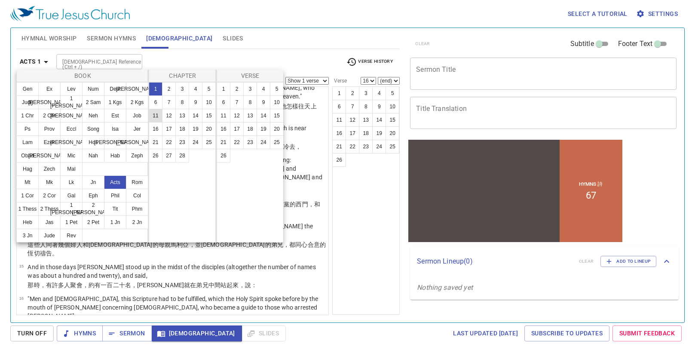
scroll to position [0, 0]
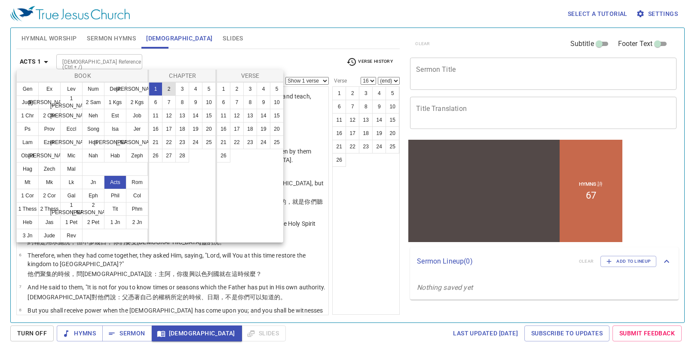
click at [0, 0] on button "2" at bounding box center [0, 0] width 0 height 0
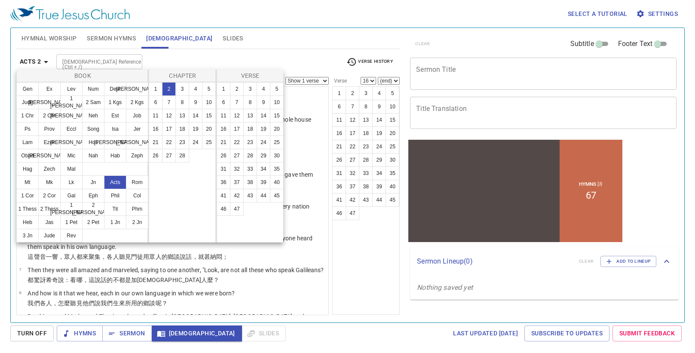
click at [297, 154] on div at bounding box center [347, 176] width 695 height 353
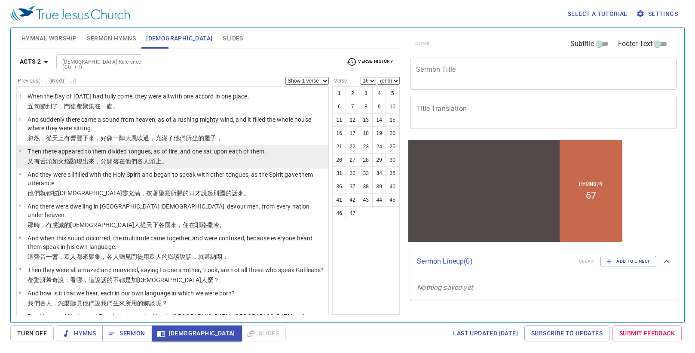
click at [290, 159] on li "3 Then there appeared to them divided tongues, as of fire, and one sat upon eac…" at bounding box center [172, 156] width 311 height 23
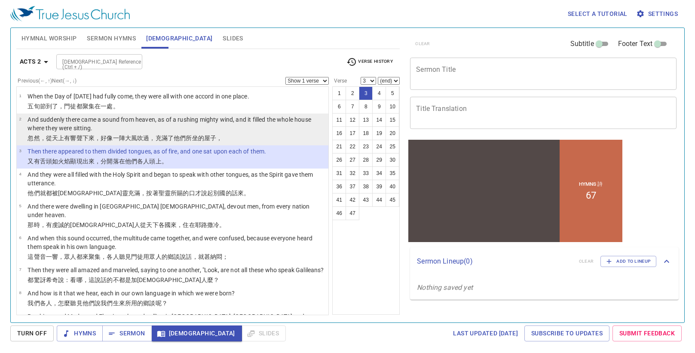
click at [238, 136] on p "忽然 ，從 天上 有響聲 下來 ，好像 一陣大 風 吹過 ，充滿 了他們所 坐 的屋子 ，" at bounding box center [176, 138] width 298 height 9
select select "2"
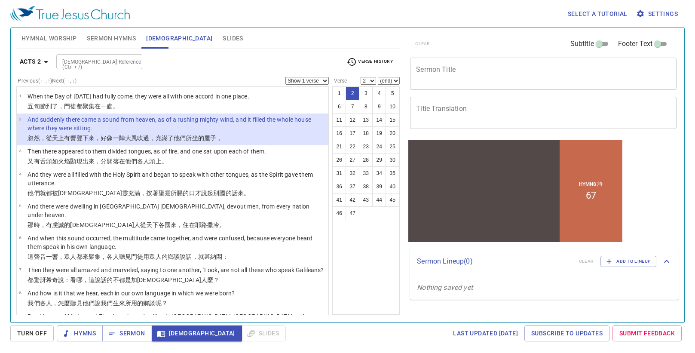
click at [308, 79] on select "Show 1 verse Show 2 verses Show 3 verses Show 4 verses Show 5 verses" at bounding box center [306, 81] width 43 height 8
select select "4"
